Goal: Task Accomplishment & Management: Complete application form

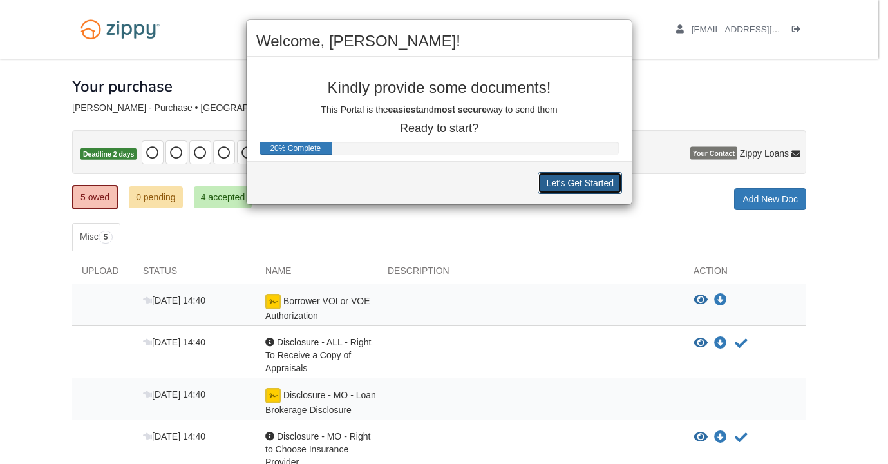
click at [590, 184] on button "Let's Get Started" at bounding box center [580, 183] width 84 height 22
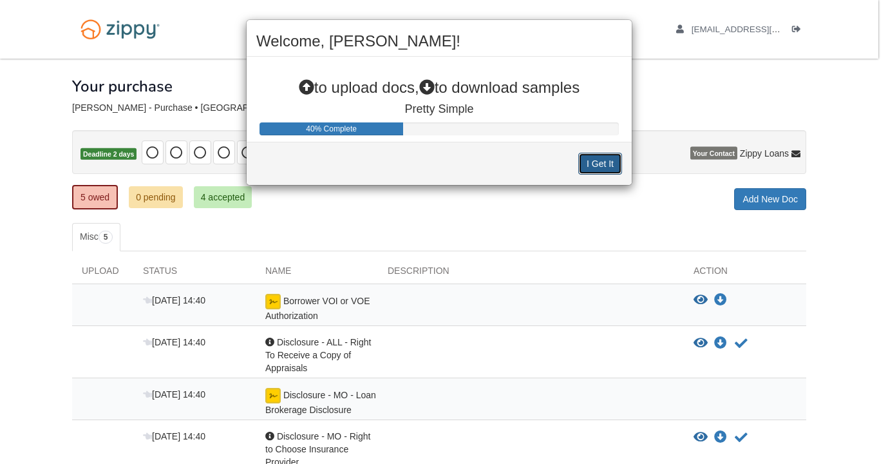
click at [596, 166] on button "I Get It" at bounding box center [601, 164] width 44 height 22
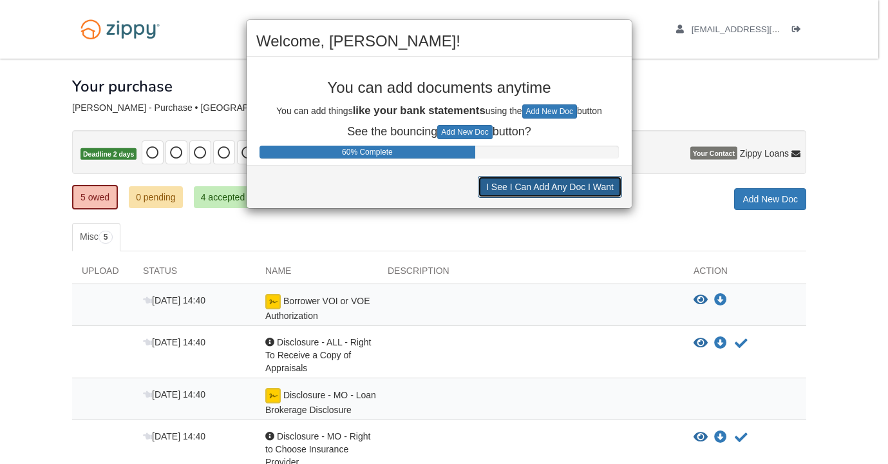
click at [593, 187] on button "I See I Can Add Any Doc I Want" at bounding box center [550, 187] width 144 height 22
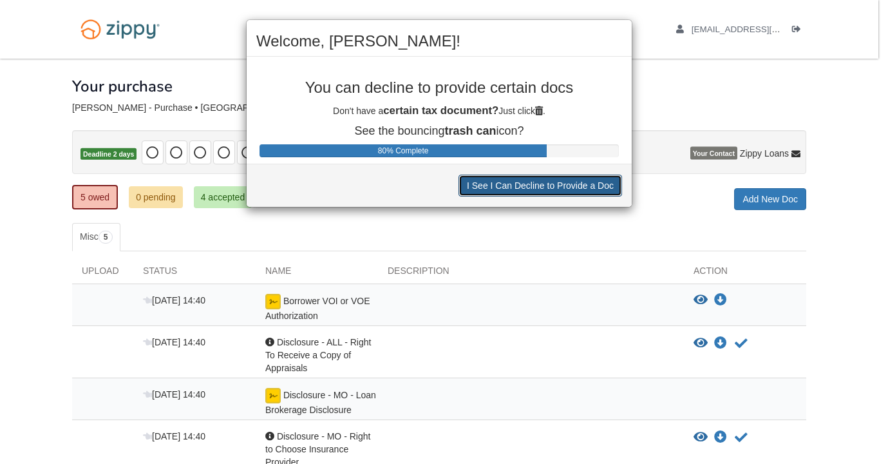
click at [549, 187] on button "I See I Can Decline to Provide a Doc" at bounding box center [541, 186] width 164 height 22
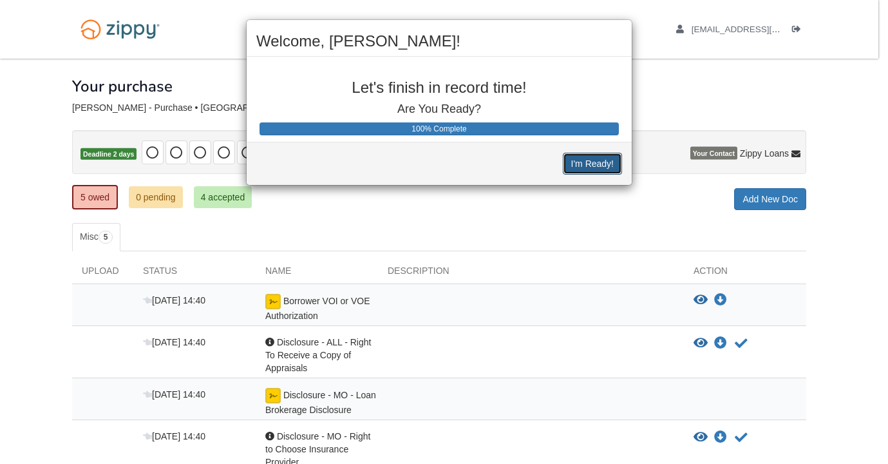
click at [599, 162] on button "I'm Ready!" at bounding box center [592, 164] width 59 height 22
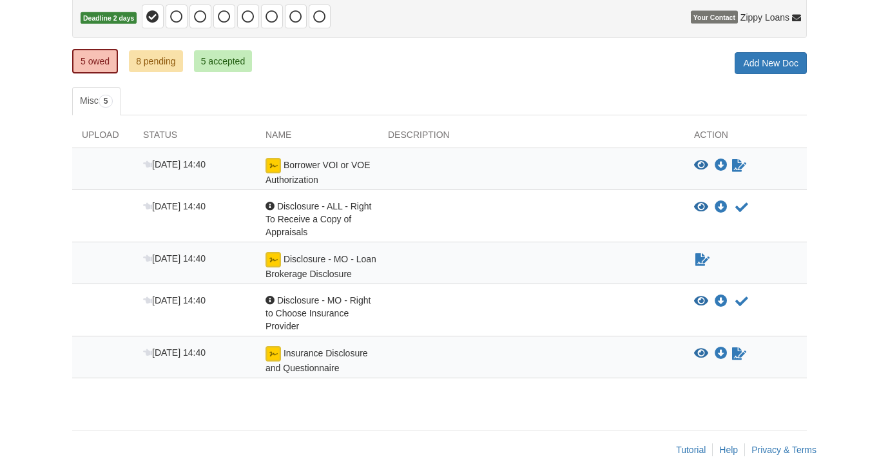
scroll to position [140, 0]
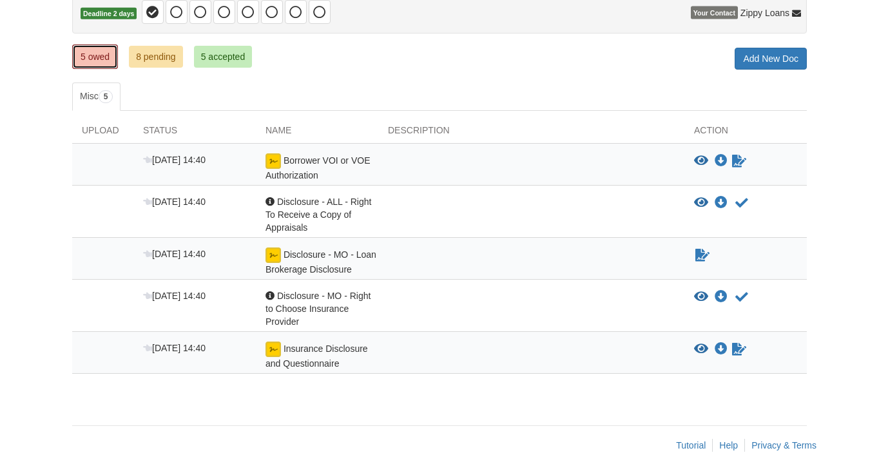
click at [107, 57] on link "5 owed" at bounding box center [95, 56] width 46 height 24
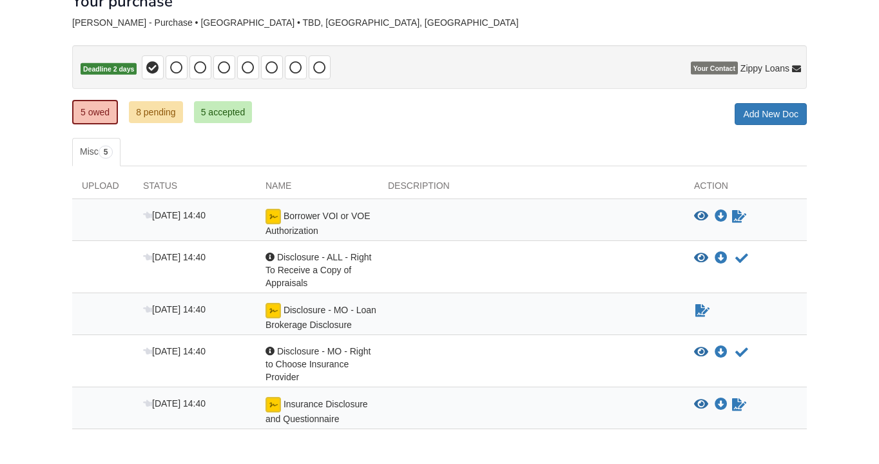
scroll to position [80, 0]
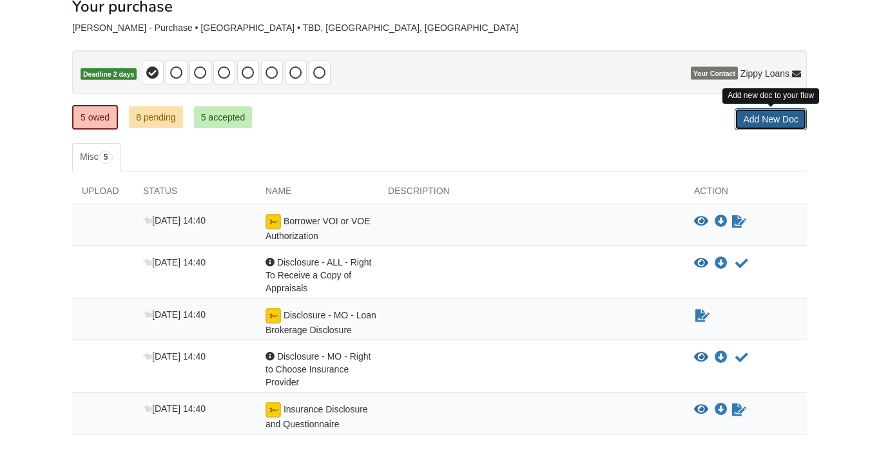
click at [766, 118] on link "Add New Doc" at bounding box center [770, 119] width 72 height 22
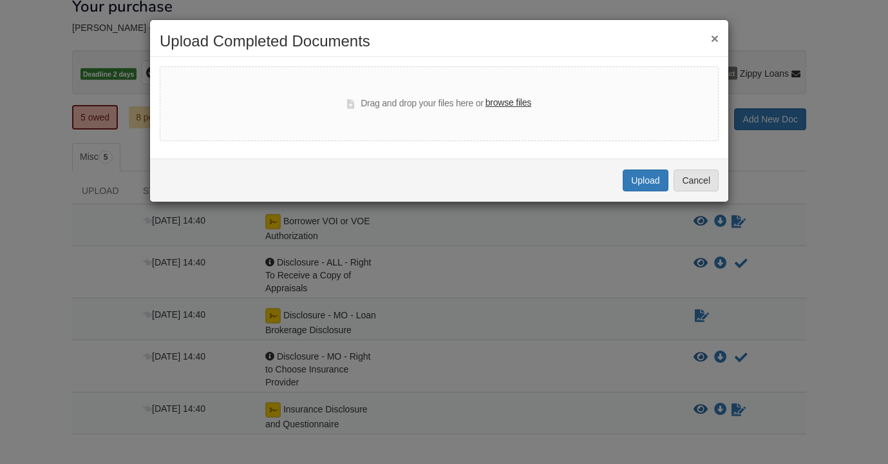
click at [453, 256] on div "× Upload Completed Documents Drag and drop your files here or browse files Uplo…" at bounding box center [444, 232] width 888 height 464
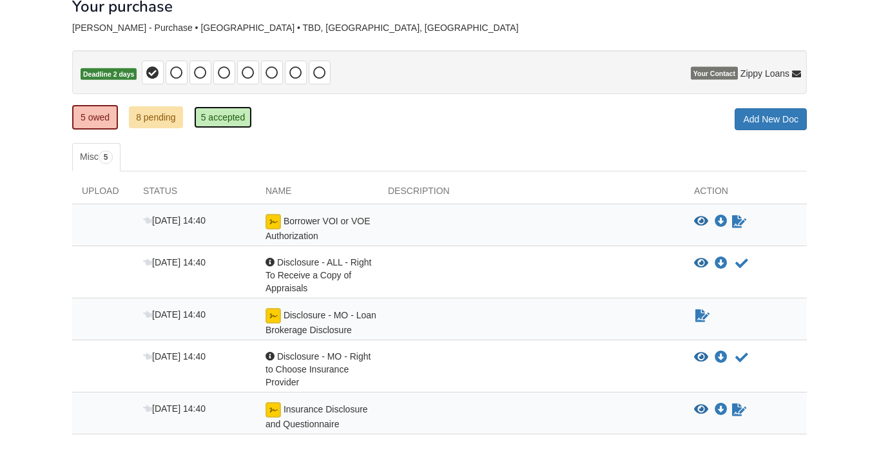
click at [204, 115] on link "5 accepted" at bounding box center [223, 117] width 59 height 22
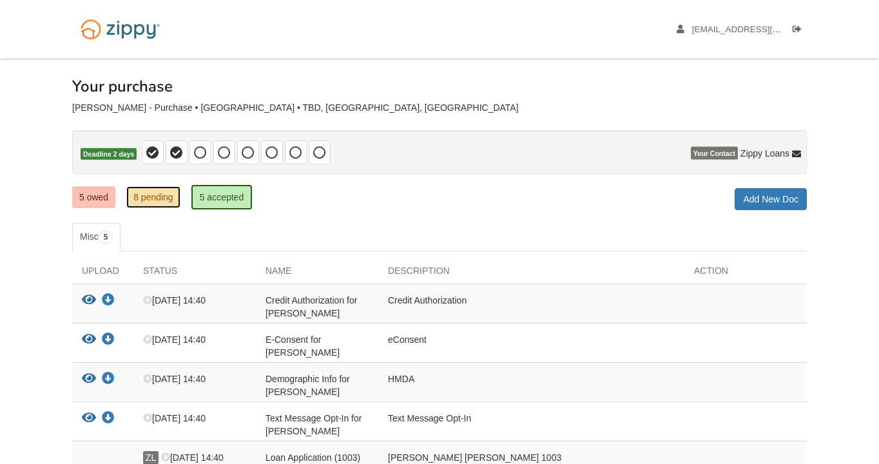
click at [148, 199] on link "8 pending" at bounding box center [153, 197] width 54 height 22
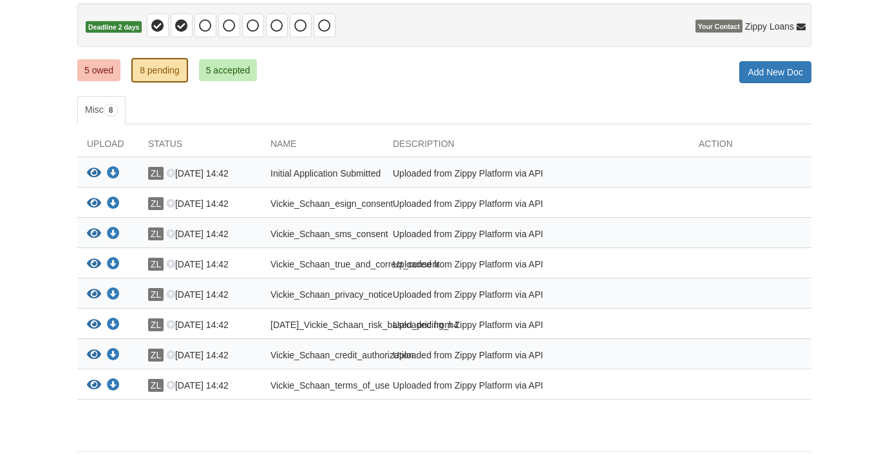
scroll to position [129, 0]
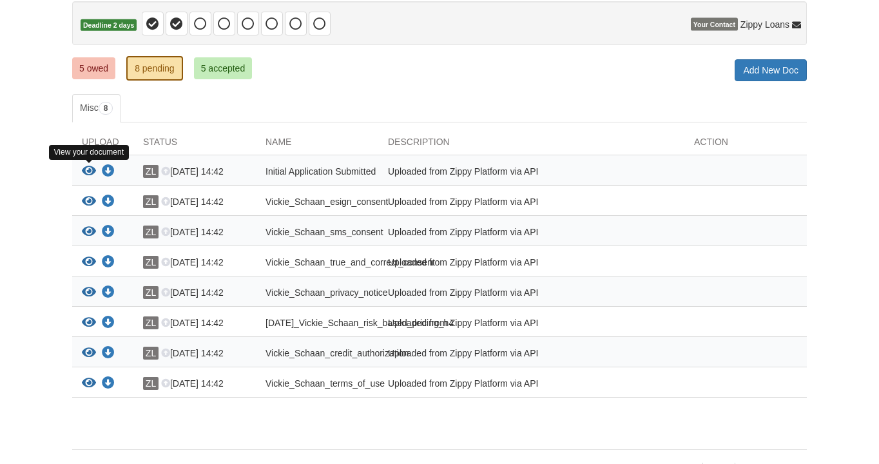
click at [87, 168] on icon "View Initial Application Submitted" at bounding box center [89, 171] width 14 height 13
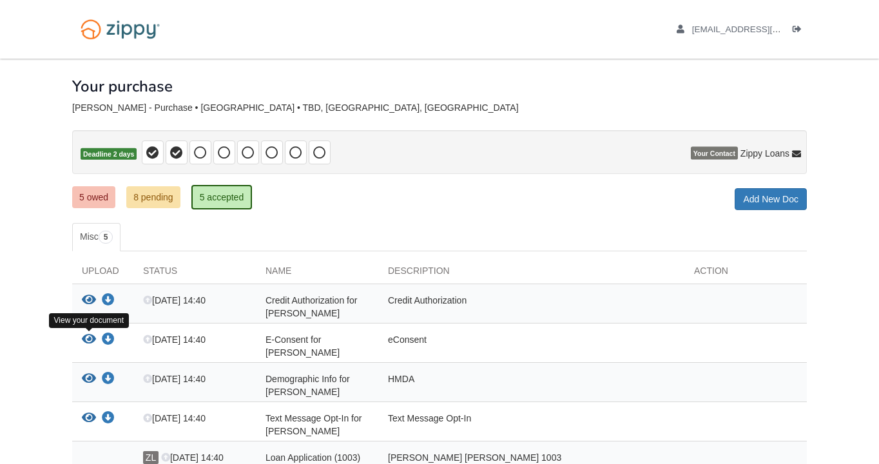
click at [88, 336] on icon "View E-Consent for Vickie Schaan" at bounding box center [89, 339] width 14 height 13
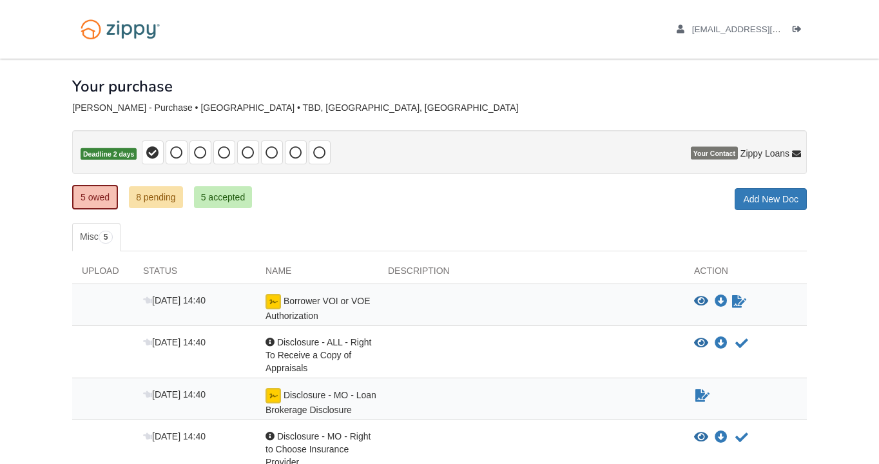
scroll to position [82, 0]
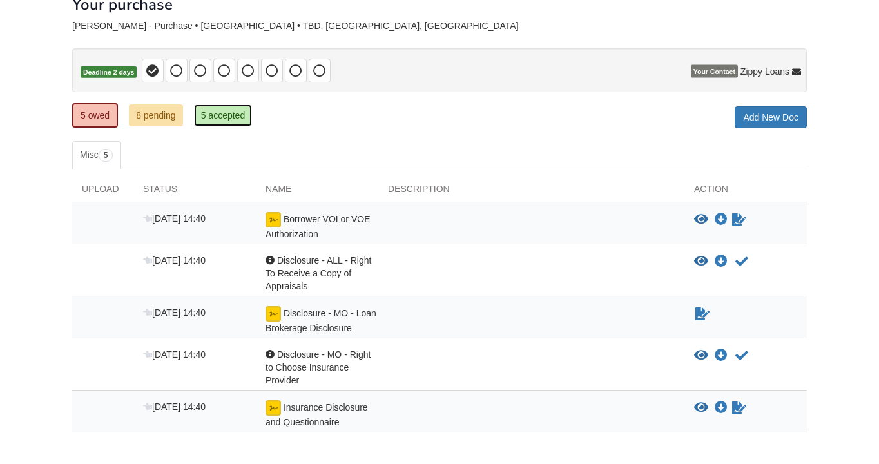
click at [215, 115] on link "5 accepted" at bounding box center [223, 115] width 59 height 22
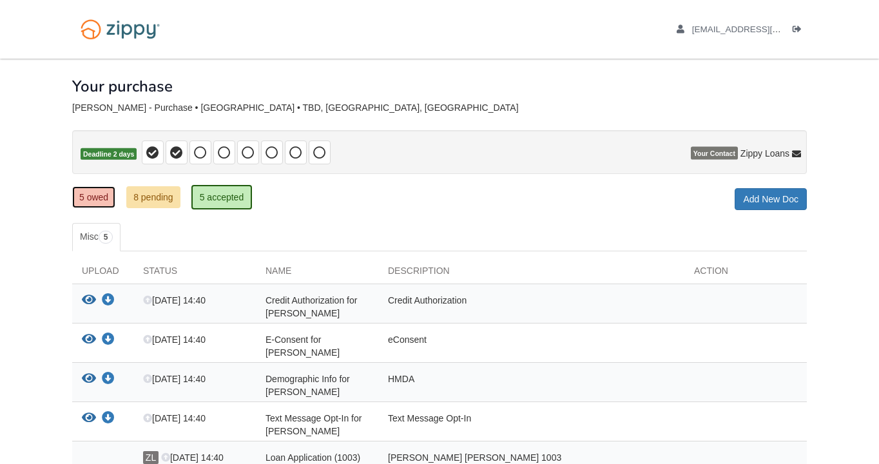
click at [89, 193] on link "5 owed" at bounding box center [93, 197] width 43 height 22
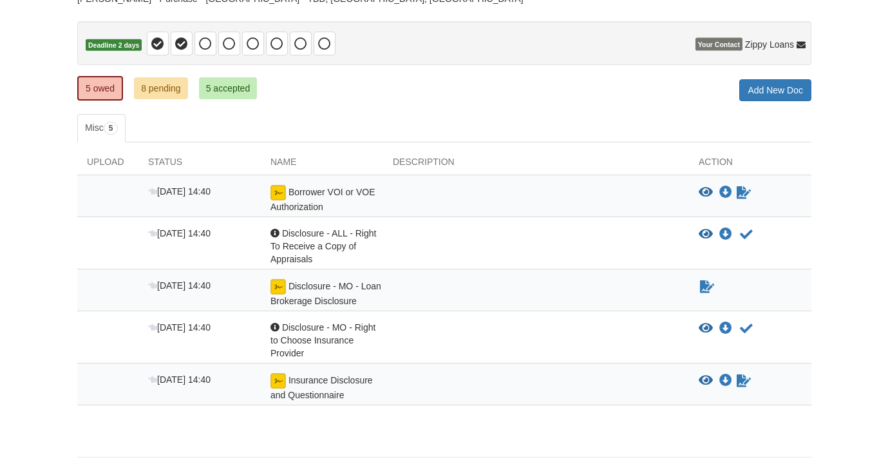
scroll to position [113, 0]
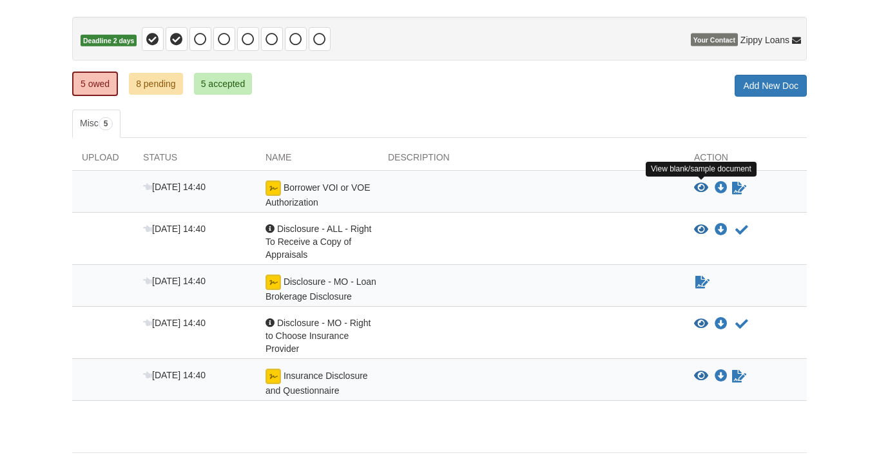
click at [699, 188] on icon "View Borrower VOI or VOE Authorization" at bounding box center [701, 188] width 14 height 13
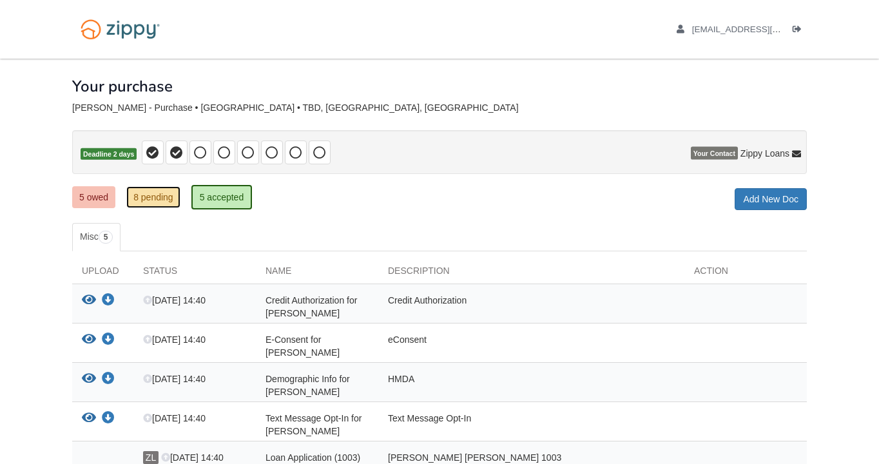
click at [161, 198] on link "8 pending" at bounding box center [153, 197] width 54 height 22
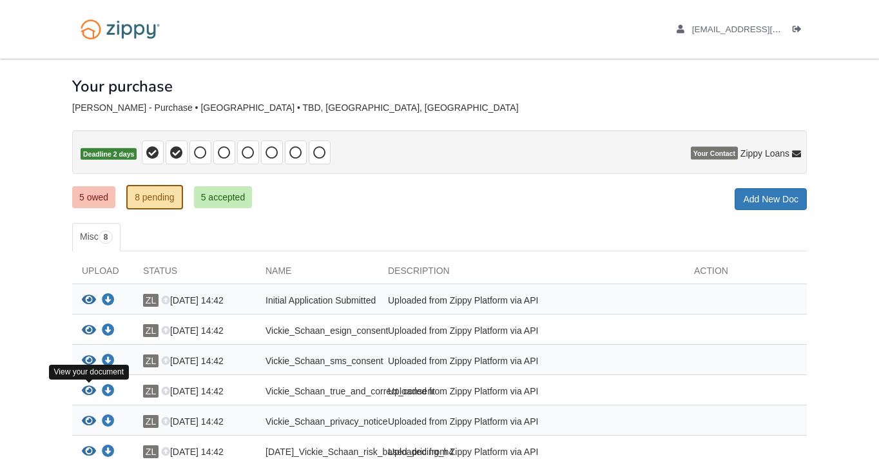
click at [90, 386] on icon "View Vickie_Schaan_true_and_correct_consent" at bounding box center [89, 391] width 14 height 13
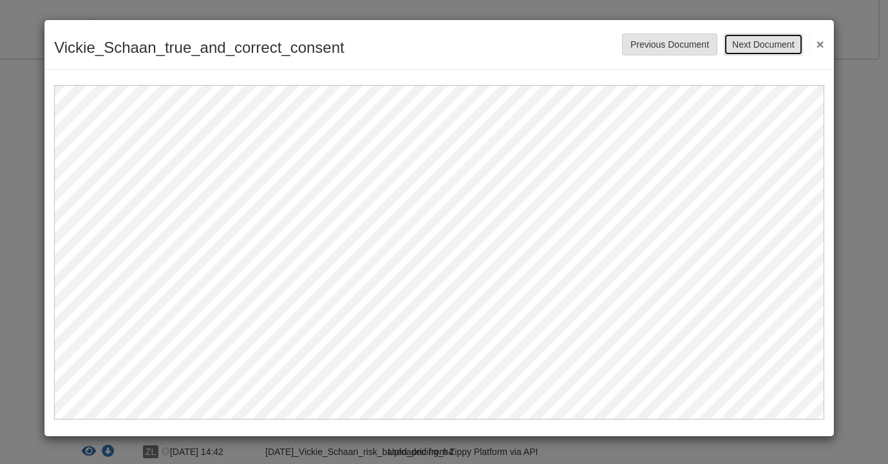
click at [753, 41] on button "Next Document" at bounding box center [763, 45] width 79 height 22
click at [773, 49] on button "Next Document" at bounding box center [763, 45] width 79 height 22
click at [752, 45] on button "Next Document" at bounding box center [763, 45] width 79 height 22
click at [770, 43] on button "Next Document" at bounding box center [763, 45] width 79 height 22
click at [771, 44] on button "Next Document" at bounding box center [763, 45] width 79 height 22
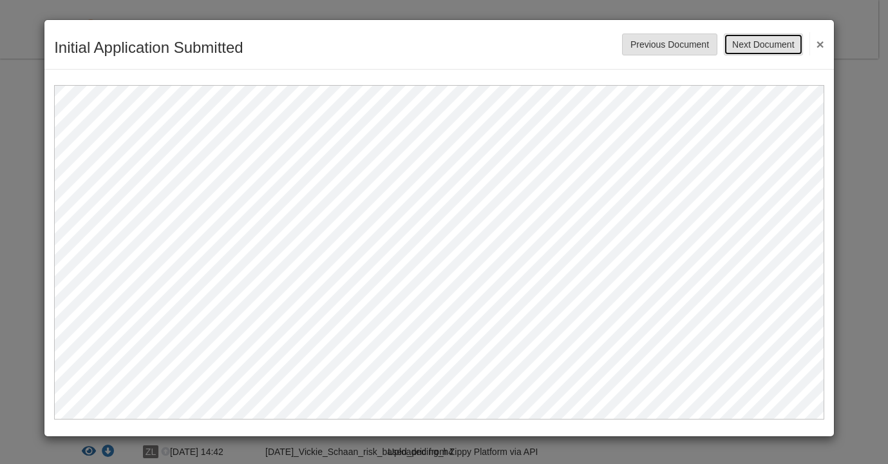
click at [783, 37] on button "Next Document" at bounding box center [763, 45] width 79 height 22
click at [765, 43] on button "Next Document" at bounding box center [763, 45] width 79 height 22
click at [774, 43] on button "Next Document" at bounding box center [763, 45] width 79 height 22
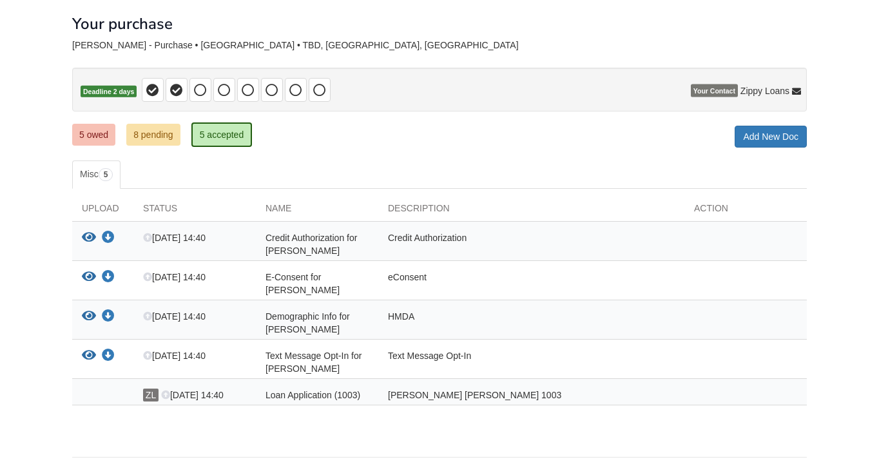
scroll to position [99, 0]
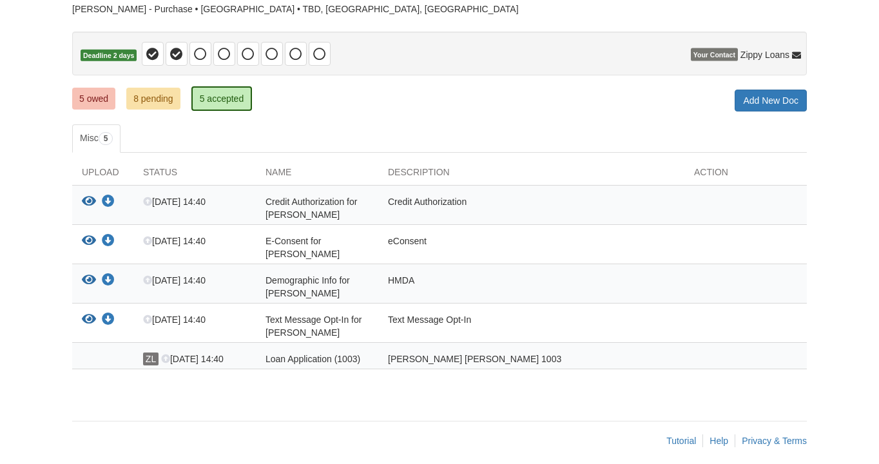
click at [89, 193] on div "View your document Download your document [DATE] 14:40 Credit Authorization for…" at bounding box center [439, 205] width 734 height 39
click at [88, 200] on icon "View Credit Authorization for Vickie Schaan" at bounding box center [89, 201] width 14 height 13
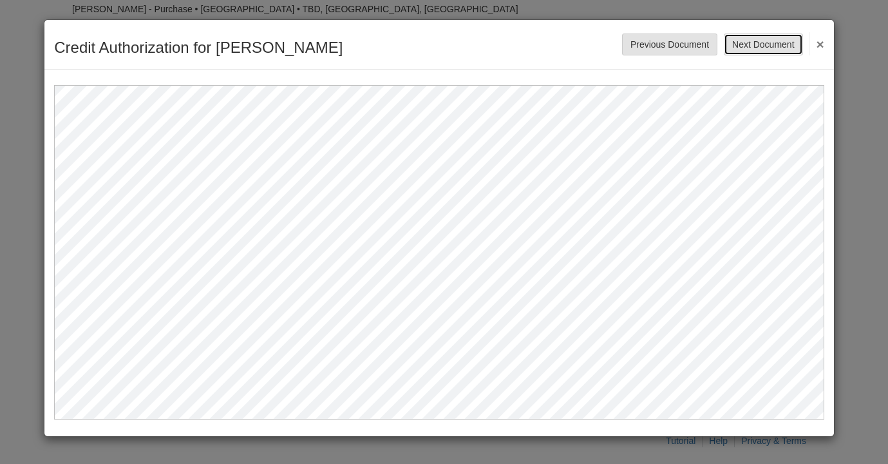
click at [761, 37] on button "Next Document" at bounding box center [763, 45] width 79 height 22
click at [758, 39] on button "Next Document" at bounding box center [763, 45] width 79 height 22
click at [762, 41] on button "Next Document" at bounding box center [763, 45] width 79 height 22
click at [767, 47] on button "Next Document" at bounding box center [763, 45] width 79 height 22
click at [764, 44] on button "Next Document" at bounding box center [763, 45] width 79 height 22
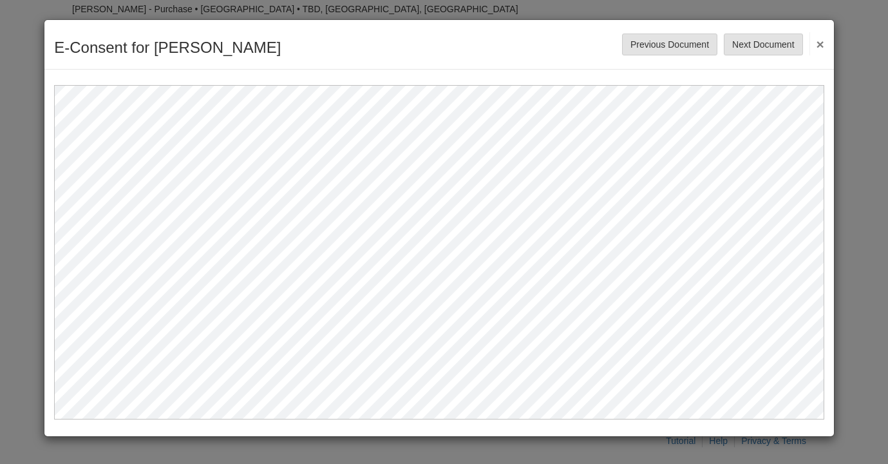
click at [817, 42] on button "×" at bounding box center [817, 43] width 15 height 23
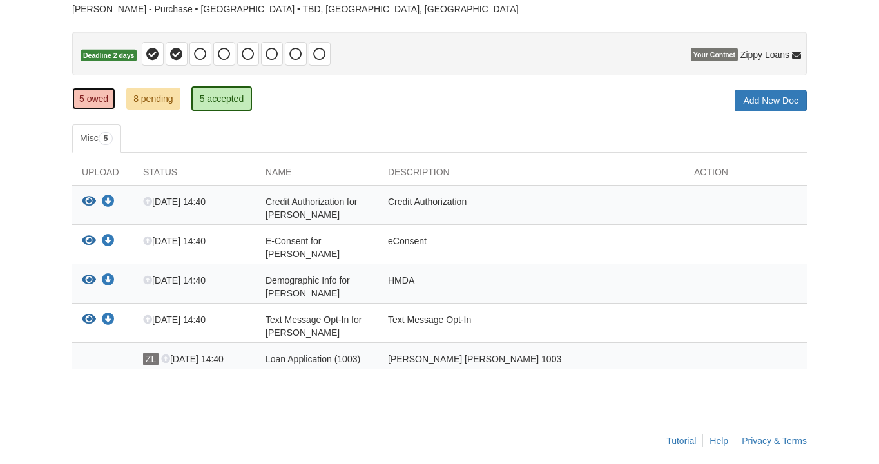
click at [102, 99] on link "5 owed" at bounding box center [93, 99] width 43 height 22
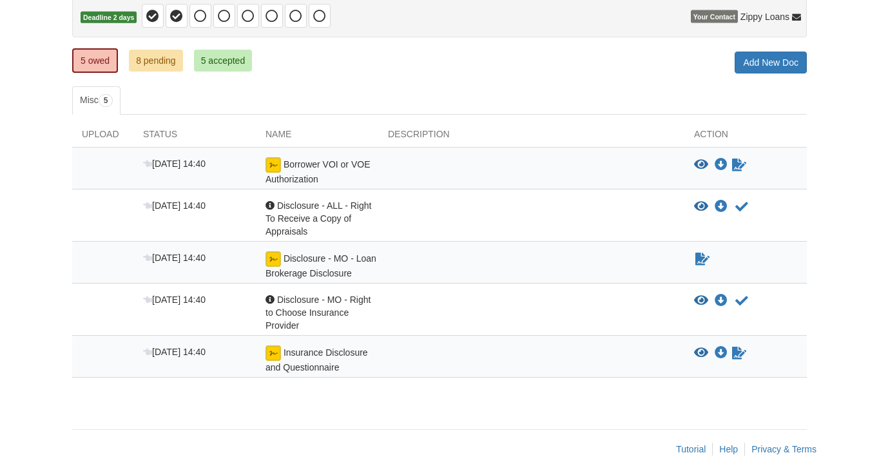
scroll to position [144, 0]
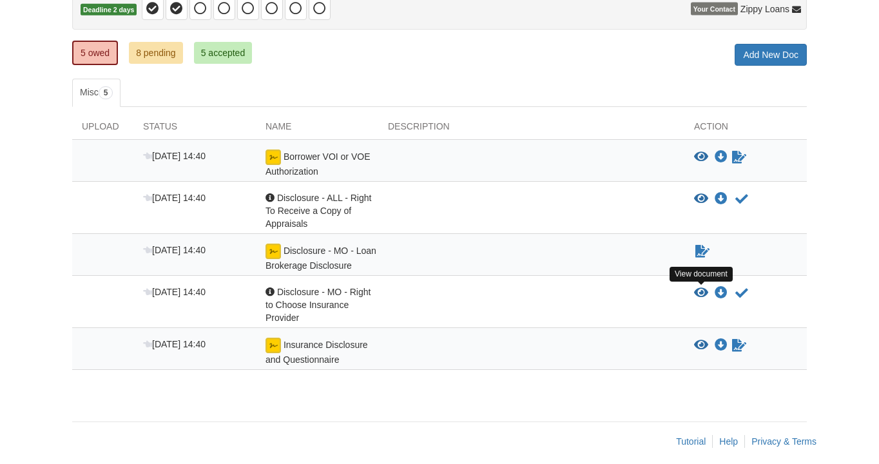
click at [701, 287] on icon "View Disclosure - MO - Right to Choose Insurance Provider" at bounding box center [701, 293] width 14 height 13
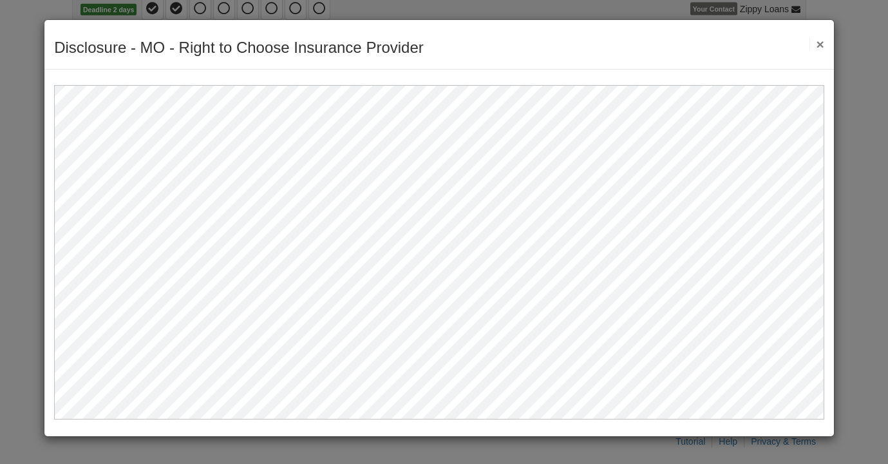
click at [818, 43] on button "×" at bounding box center [817, 44] width 15 height 14
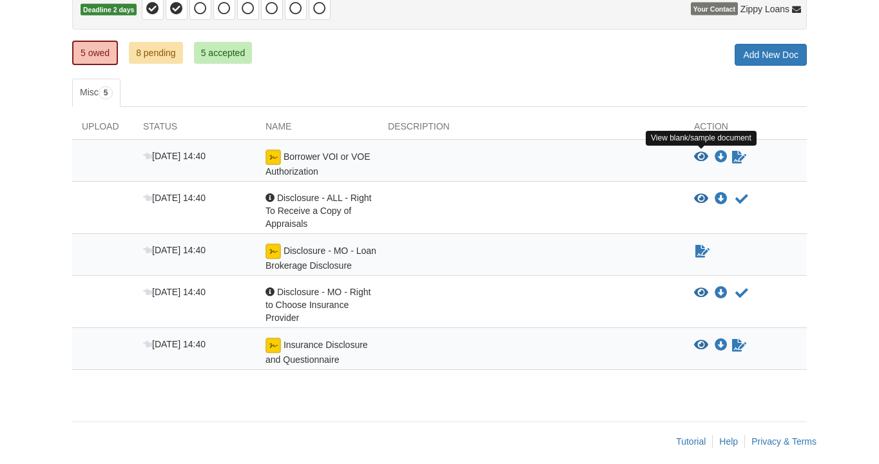
click at [703, 151] on icon "View Borrower VOI or VOE Authorization" at bounding box center [701, 157] width 14 height 13
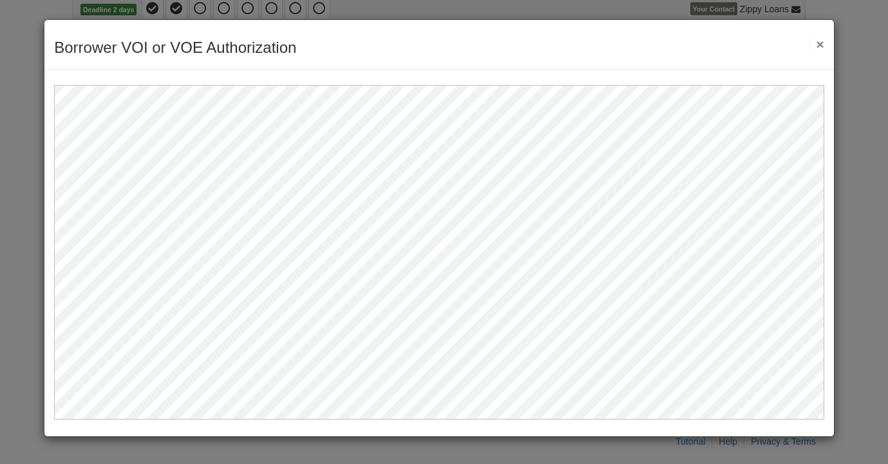
click at [819, 43] on button "×" at bounding box center [817, 44] width 15 height 14
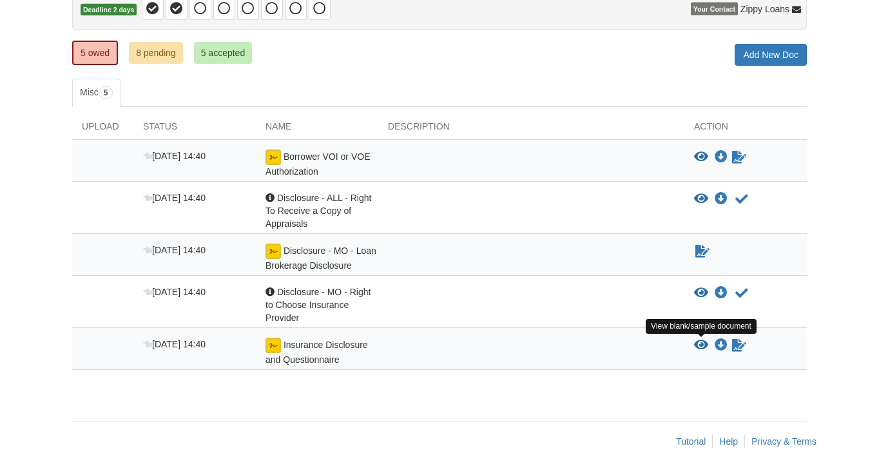
click at [695, 343] on icon "View Insurance Disclosure and Questionnaire" at bounding box center [701, 345] width 14 height 13
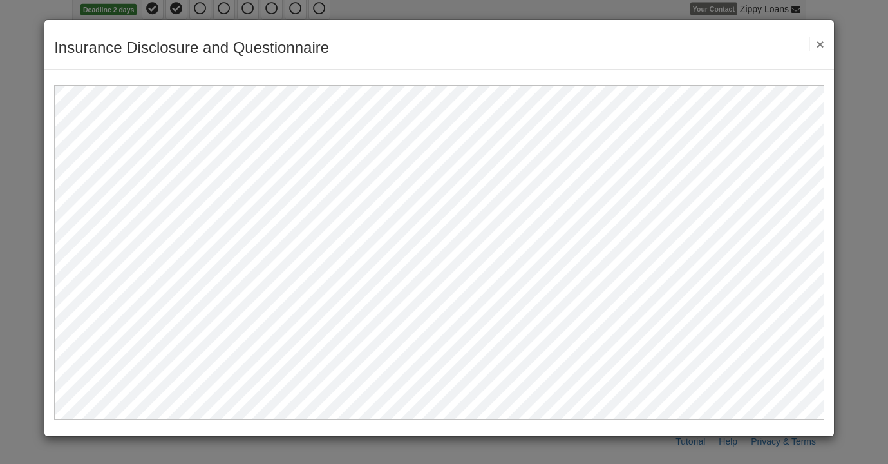
click at [823, 41] on button "×" at bounding box center [817, 44] width 15 height 14
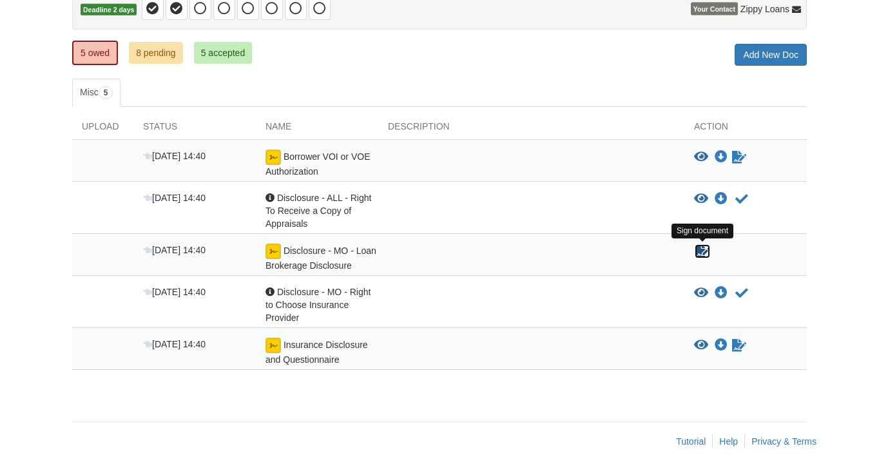
click at [696, 247] on icon "Sign Form" at bounding box center [702, 251] width 14 height 13
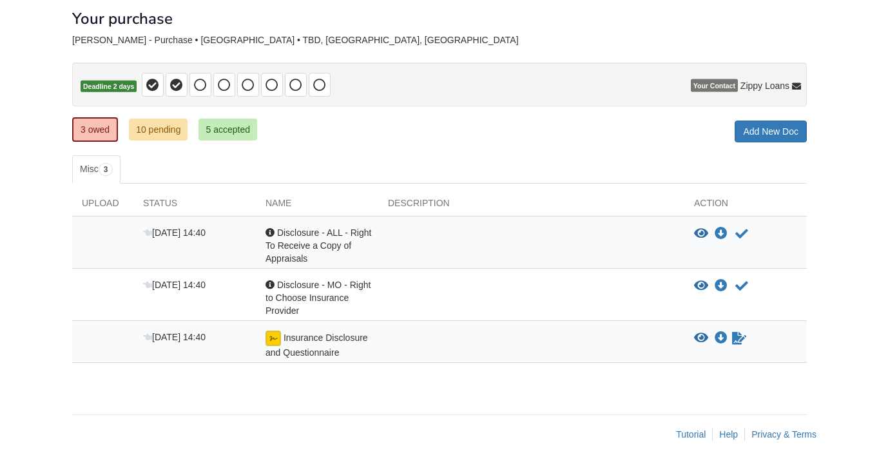
scroll to position [70, 0]
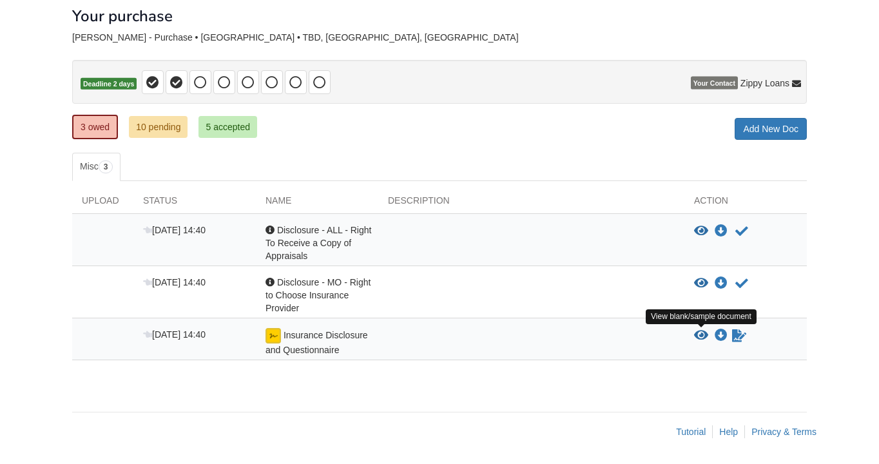
click at [699, 331] on icon "View Insurance Disclosure and Questionnaire" at bounding box center [701, 335] width 14 height 13
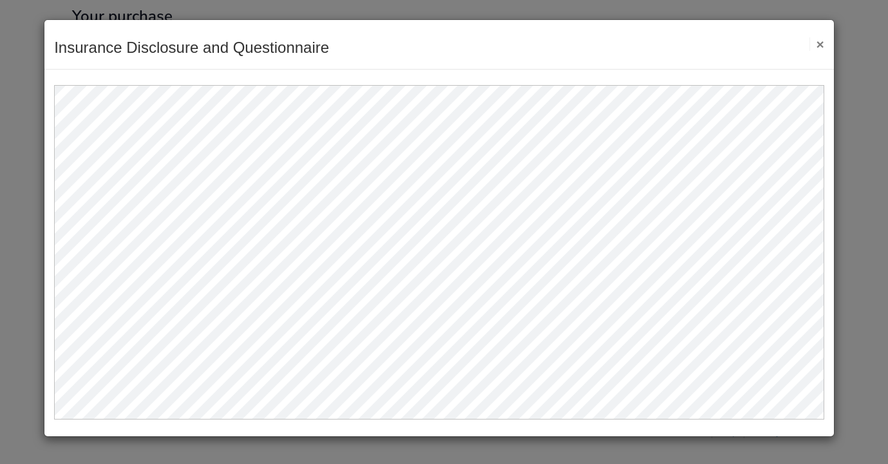
click at [820, 42] on button "×" at bounding box center [817, 44] width 15 height 14
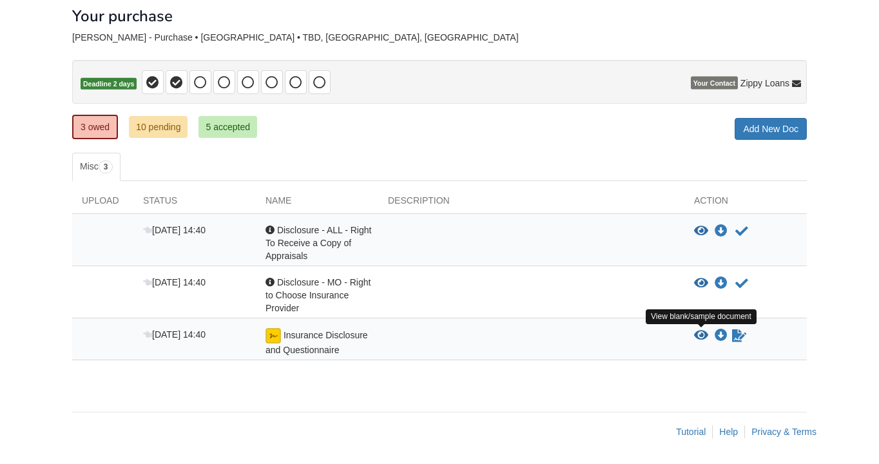
click at [696, 333] on icon "View Insurance Disclosure and Questionnaire" at bounding box center [701, 335] width 14 height 13
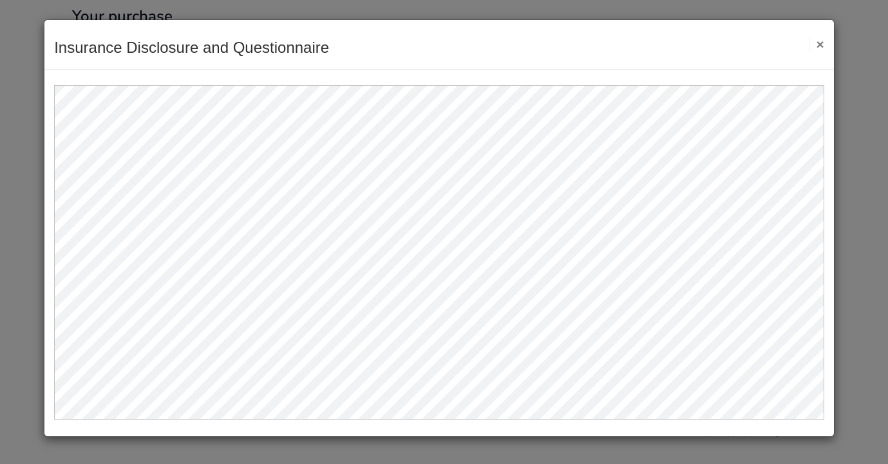
click at [818, 43] on button "×" at bounding box center [817, 44] width 15 height 14
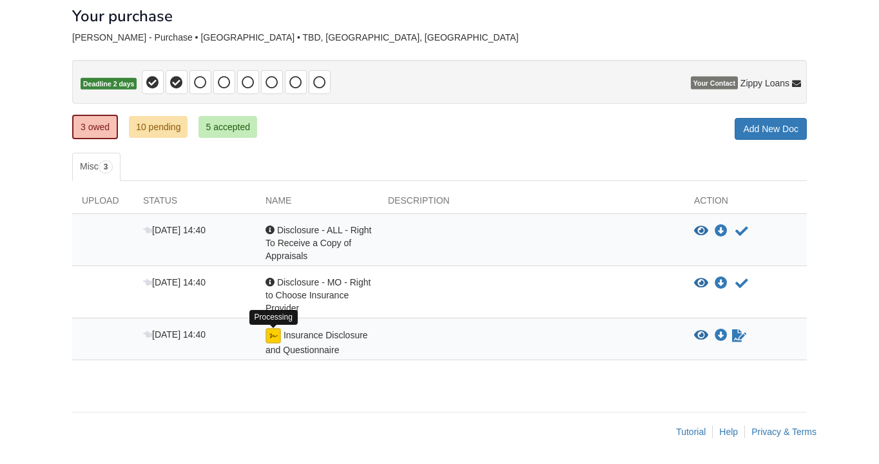
click at [273, 332] on img at bounding box center [272, 335] width 15 height 15
click at [742, 340] on icon "Waiting for your co-borrower to e-sign" at bounding box center [739, 335] width 14 height 13
click at [722, 280] on icon "Download Disclosure - MO - Right to Choose Insurance Provider" at bounding box center [721, 283] width 13 height 13
click at [720, 229] on icon "Download Disclosure - ALL - Right To Receive a Copy of Appraisals" at bounding box center [721, 231] width 13 height 13
click at [720, 231] on icon "Download Disclosure - ALL - Right To Receive a Copy of Appraisals" at bounding box center [721, 231] width 13 height 13
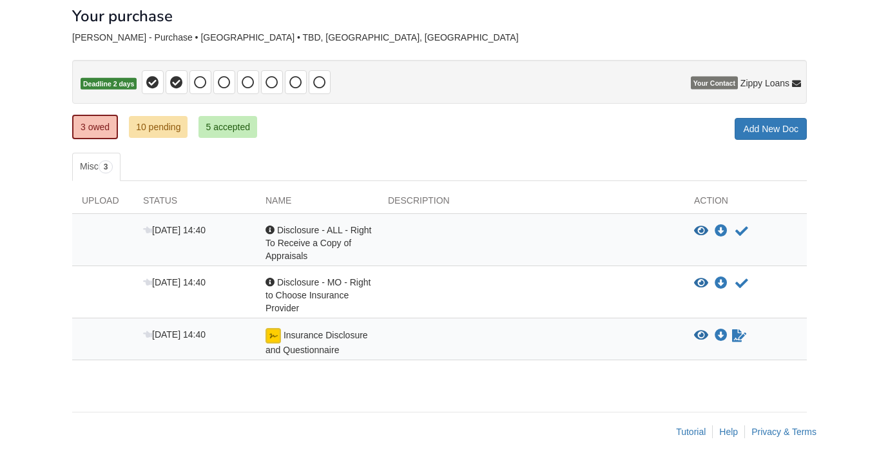
click at [717, 84] on span "Your Contact" at bounding box center [714, 83] width 47 height 13
click at [724, 81] on span "Your Contact" at bounding box center [714, 83] width 47 height 13
click at [722, 77] on span "Your Contact" at bounding box center [714, 83] width 47 height 13
click at [199, 83] on icon at bounding box center [200, 82] width 13 height 13
click at [174, 130] on link "10 pending" at bounding box center [158, 127] width 59 height 22
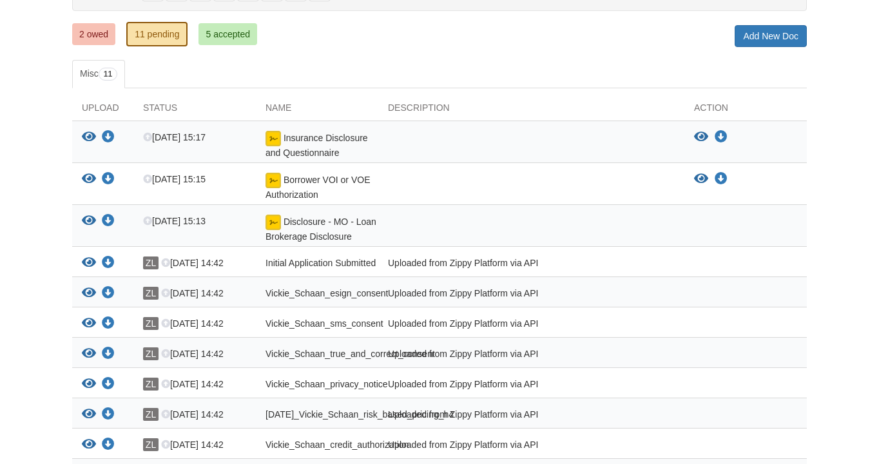
scroll to position [170, 0]
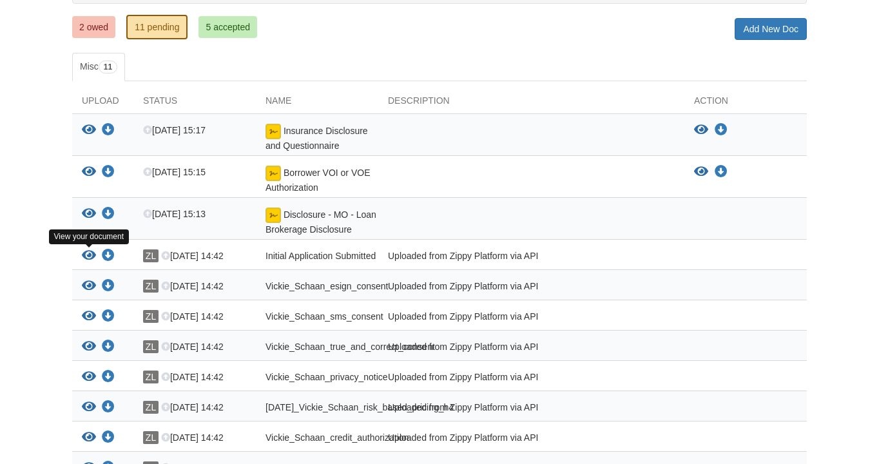
click at [88, 252] on icon "View Initial Application Submitted" at bounding box center [89, 255] width 14 height 13
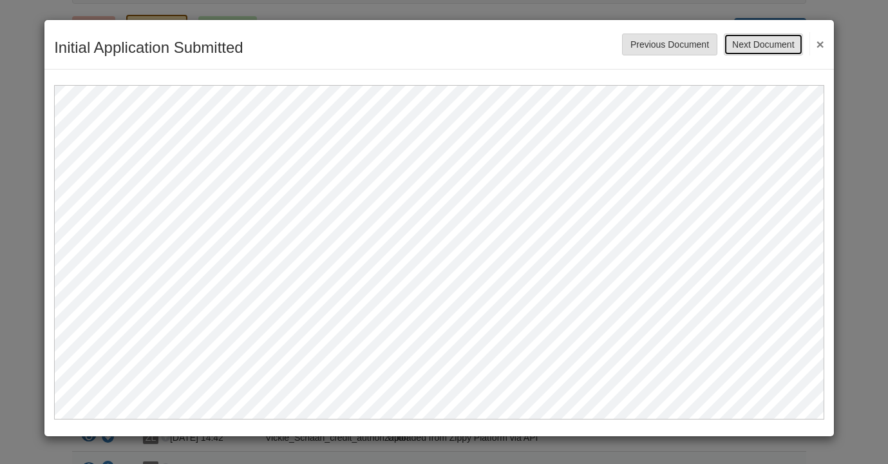
click at [781, 44] on button "Next Document" at bounding box center [763, 45] width 79 height 22
click at [774, 44] on button "Next Document" at bounding box center [763, 45] width 79 height 22
click at [770, 37] on button "Next Document" at bounding box center [763, 45] width 79 height 22
click at [772, 41] on button "Next Document" at bounding box center [763, 45] width 79 height 22
click at [776, 44] on button "Next Document" at bounding box center [763, 45] width 79 height 22
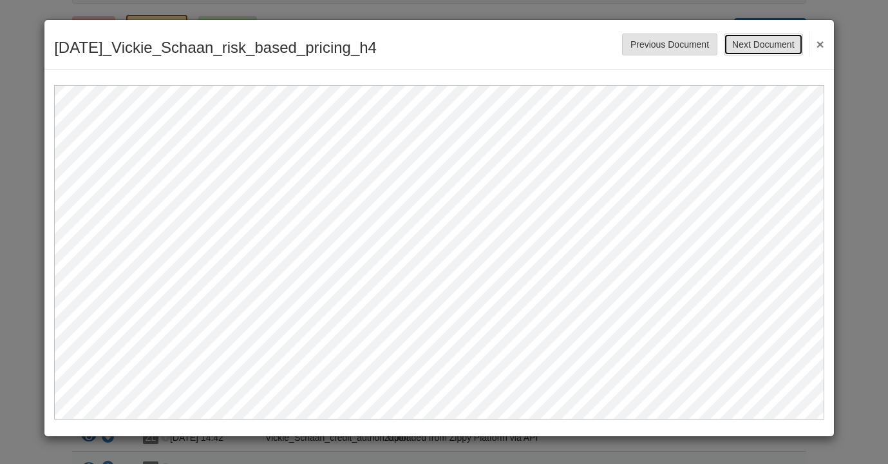
click at [767, 46] on button "Next Document" at bounding box center [763, 45] width 79 height 22
click at [756, 43] on button "Next Document" at bounding box center [763, 45] width 79 height 22
click at [779, 44] on button "Next Document" at bounding box center [763, 45] width 79 height 22
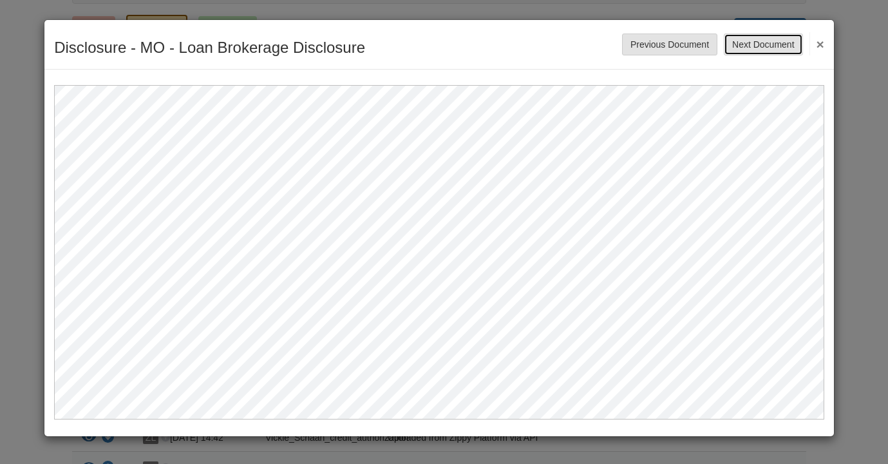
click at [749, 44] on button "Next Document" at bounding box center [763, 45] width 79 height 22
click at [770, 41] on button "Next Document" at bounding box center [763, 45] width 79 height 22
click at [783, 44] on button "Next Document" at bounding box center [763, 45] width 79 height 22
click at [783, 39] on button "Next Document" at bounding box center [763, 45] width 79 height 22
click at [782, 37] on button "Next Document" at bounding box center [763, 45] width 79 height 22
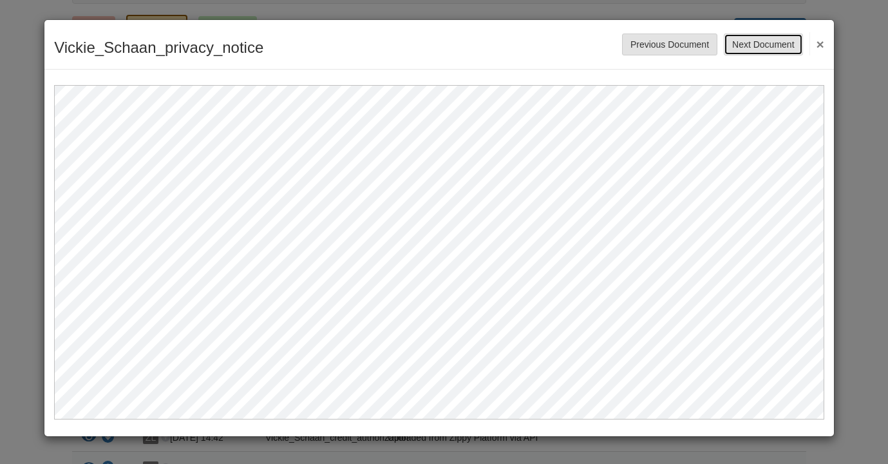
click at [777, 42] on button "Next Document" at bounding box center [763, 45] width 79 height 22
click at [773, 41] on button "Next Document" at bounding box center [763, 45] width 79 height 22
click at [760, 39] on button "Next Document" at bounding box center [763, 45] width 79 height 22
click at [820, 46] on button "×" at bounding box center [817, 43] width 15 height 23
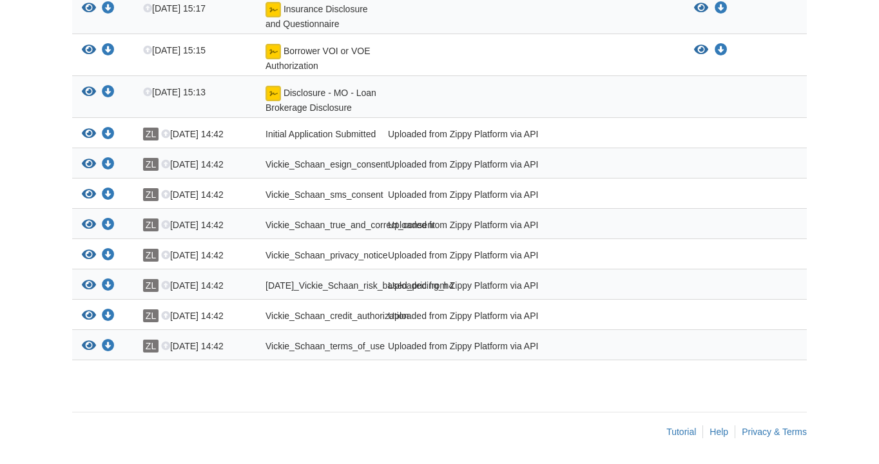
scroll to position [301, 0]
click at [87, 347] on icon "View Vickie_Schaan_terms_of_use" at bounding box center [89, 346] width 14 height 13
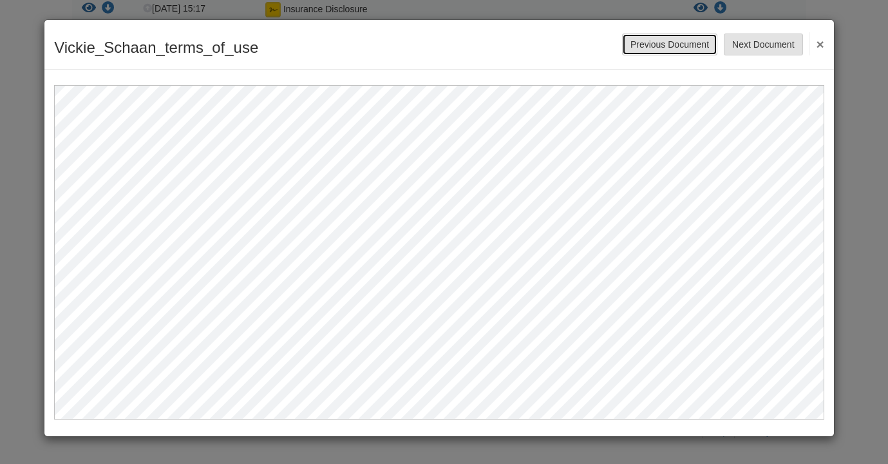
click at [661, 41] on button "Previous Document" at bounding box center [669, 45] width 95 height 22
click at [663, 46] on button "Previous Document" at bounding box center [669, 45] width 95 height 22
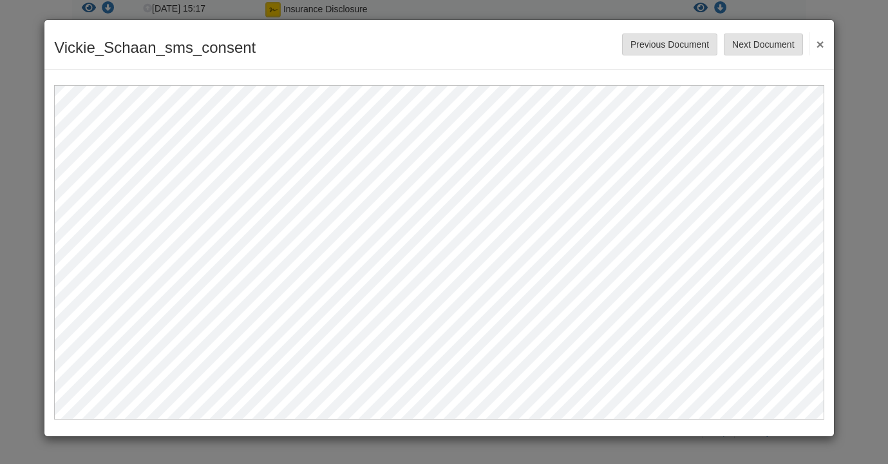
click at [669, 33] on div "Vickie_Schaan_sms_consent Save Cancel Previous Document Next Document ×" at bounding box center [439, 45] width 790 height 50
click at [674, 44] on button "Previous Document" at bounding box center [669, 45] width 95 height 22
click at [650, 42] on button "Previous Document" at bounding box center [669, 45] width 95 height 22
click at [640, 43] on button "Previous Document" at bounding box center [669, 45] width 95 height 22
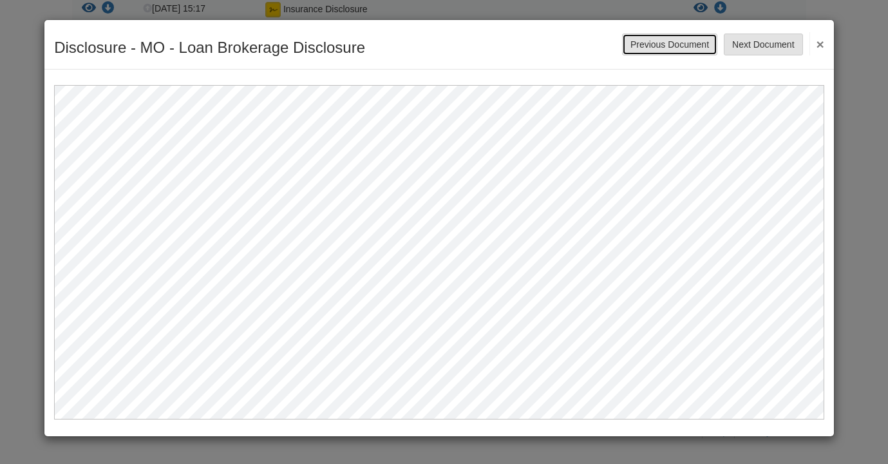
click at [662, 44] on button "Previous Document" at bounding box center [669, 45] width 95 height 22
click at [820, 42] on button "×" at bounding box center [817, 43] width 15 height 23
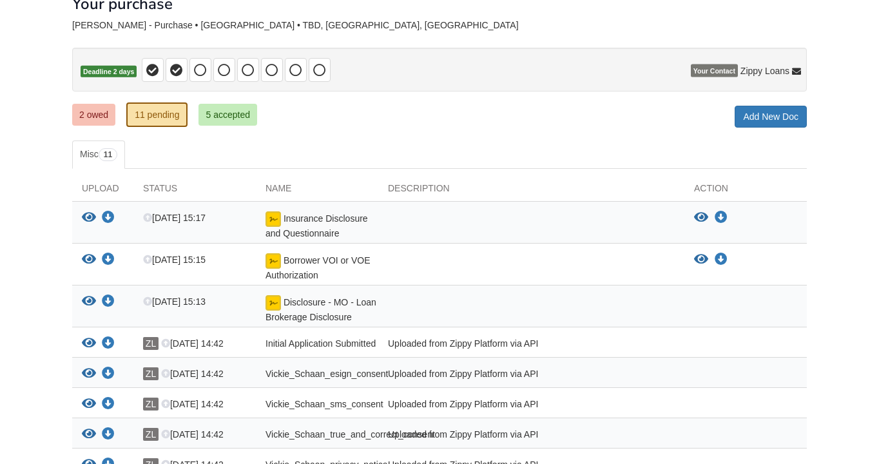
scroll to position [0, 0]
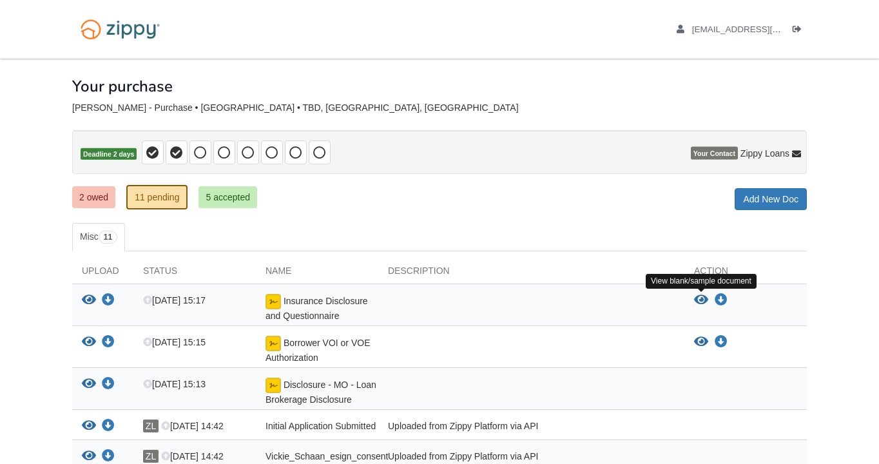
click at [697, 299] on icon "View Insurance Disclosure and Questionnaire" at bounding box center [701, 300] width 14 height 13
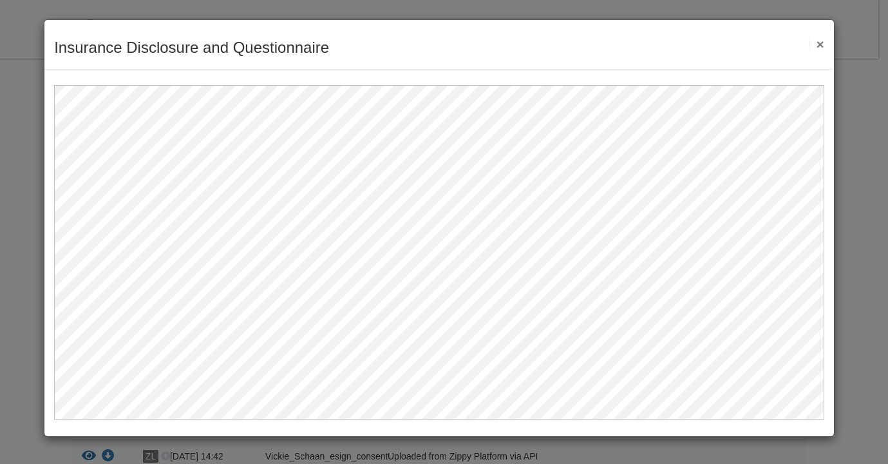
click at [821, 42] on button "×" at bounding box center [817, 44] width 15 height 14
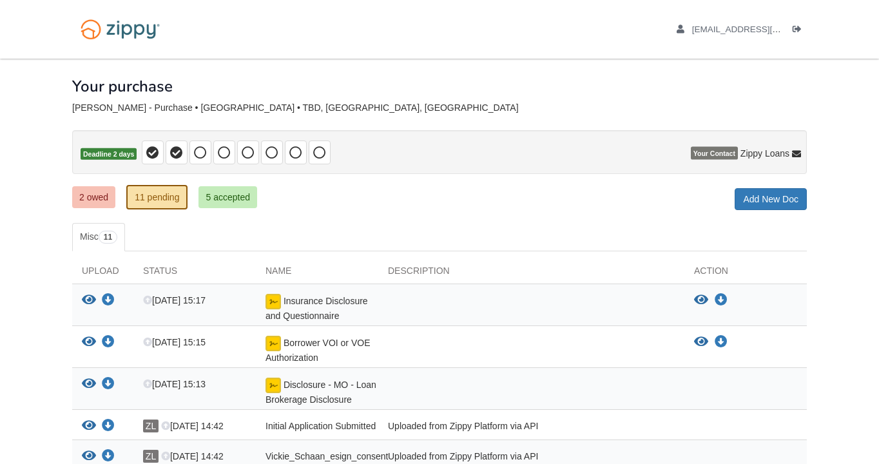
click at [705, 151] on span "Your Contact" at bounding box center [714, 153] width 47 height 13
click at [782, 155] on span "Zippy Loans" at bounding box center [764, 153] width 49 height 13
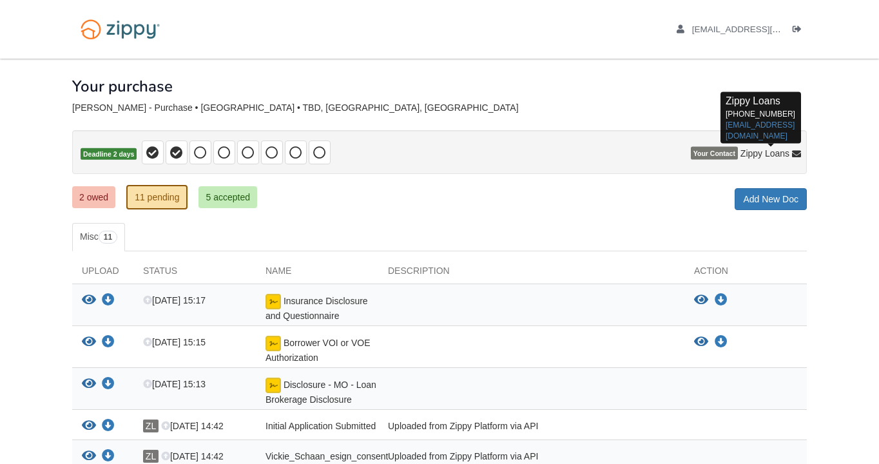
click at [794, 150] on icon at bounding box center [796, 154] width 9 height 9
click at [752, 129] on link "zippyguide@zippymh.com" at bounding box center [759, 130] width 69 height 20
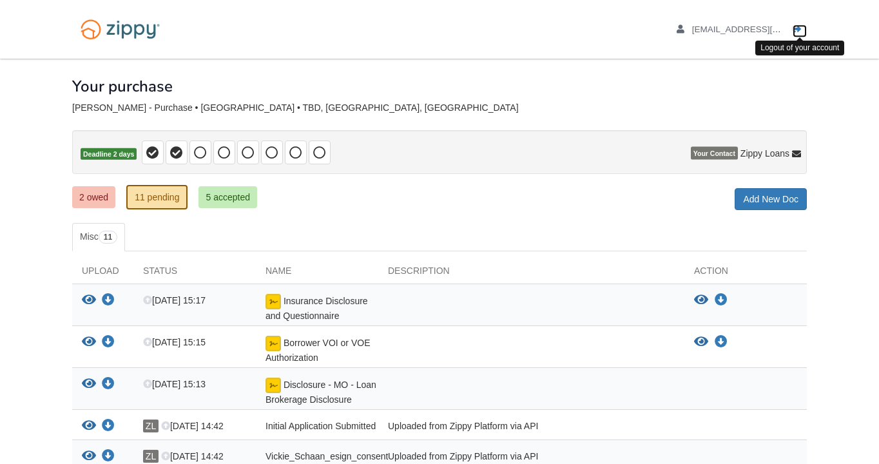
click at [796, 27] on icon "Log out" at bounding box center [796, 29] width 9 height 9
